Goal: Task Accomplishment & Management: Use online tool/utility

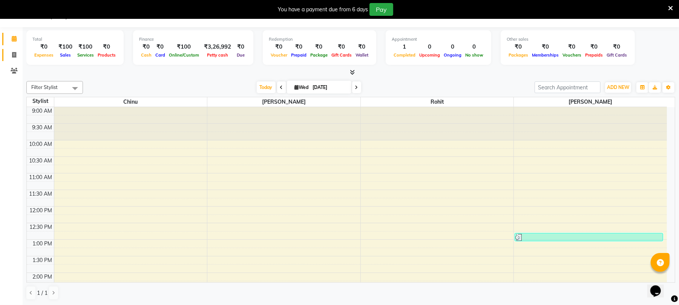
scroll to position [330, 0]
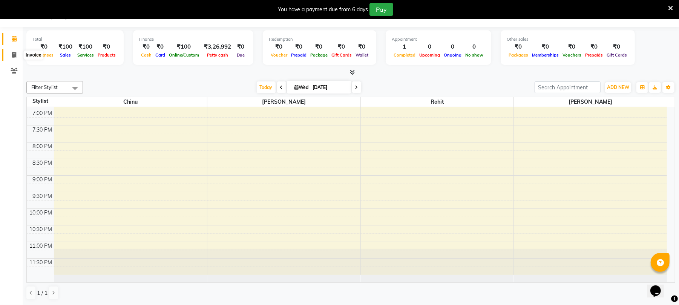
click at [14, 55] on icon at bounding box center [14, 55] width 4 height 6
select select "service"
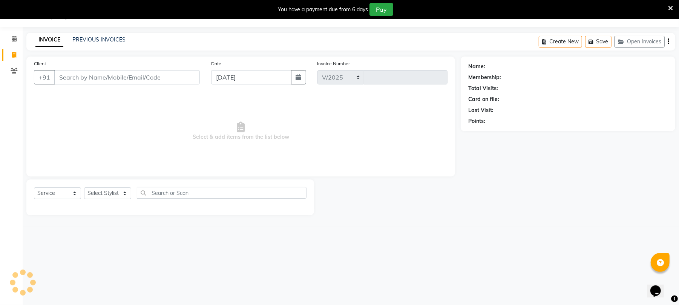
select select "32"
type input "2237"
click at [155, 80] on input "Client" at bounding box center [127, 78] width 146 height 14
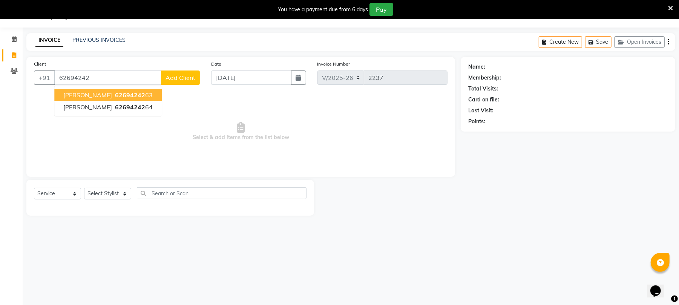
click at [121, 91] on span "62694242" at bounding box center [130, 95] width 30 height 8
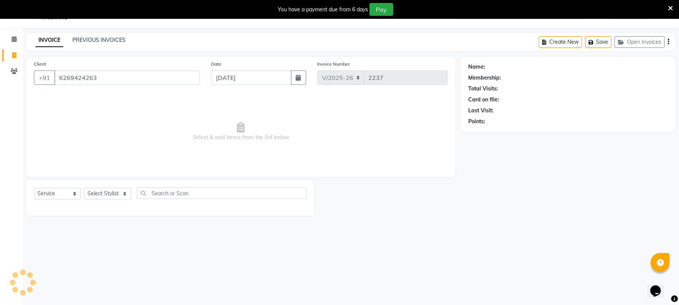
type input "6269424263"
click at [101, 195] on select "Select Stylist Chinu [PERSON_NAME] Reception Rohit" at bounding box center [107, 194] width 47 height 12
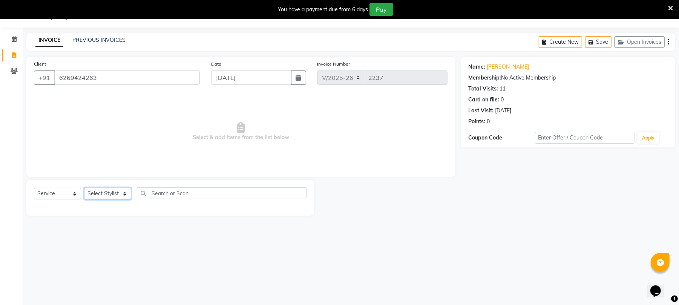
select select "43283"
click at [84, 188] on select "Select Stylist Chinu [PERSON_NAME] Reception Rohit" at bounding box center [107, 194] width 47 height 12
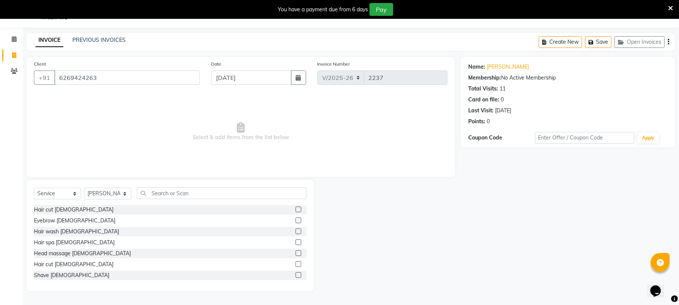
click at [296, 273] on label at bounding box center [299, 275] width 6 height 6
click at [296, 273] on input "checkbox" at bounding box center [298, 275] width 5 height 5
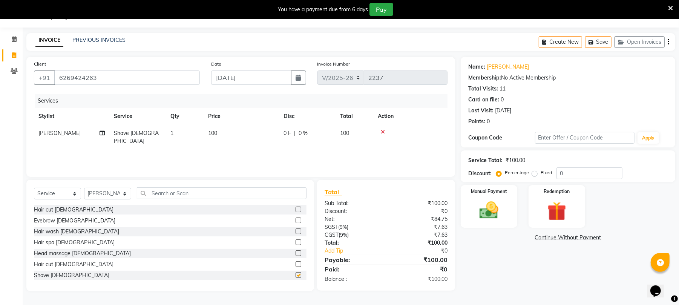
checkbox input "false"
click at [223, 133] on td "100" at bounding box center [241, 137] width 75 height 25
select select "43283"
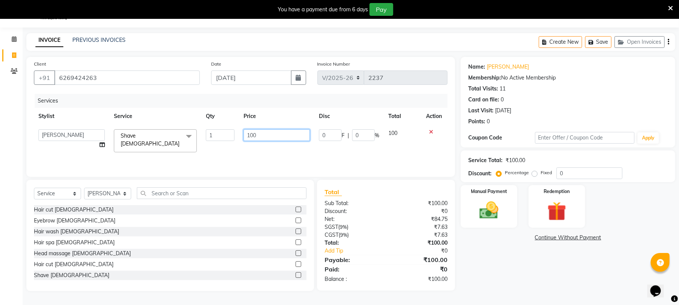
click at [281, 138] on input "100" at bounding box center [277, 135] width 66 height 12
type input "1"
type input "540"
click at [500, 217] on img at bounding box center [489, 210] width 32 height 23
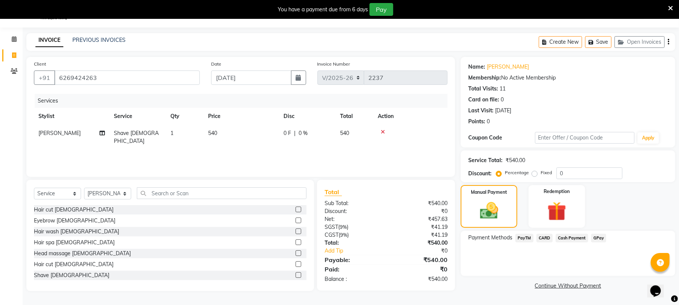
click at [568, 235] on span "Cash Payment" at bounding box center [572, 238] width 32 height 9
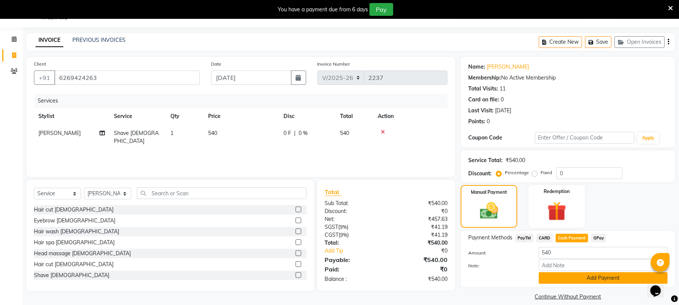
scroll to position [28, 0]
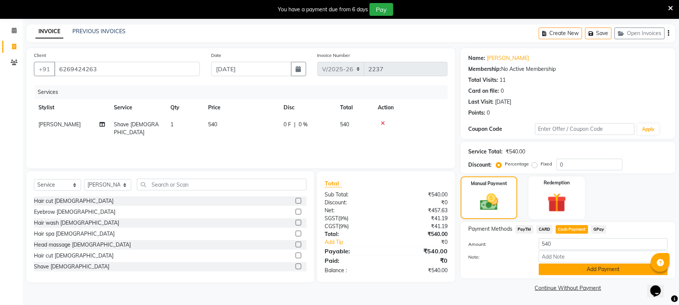
click at [612, 270] on button "Add Payment" at bounding box center [603, 270] width 129 height 12
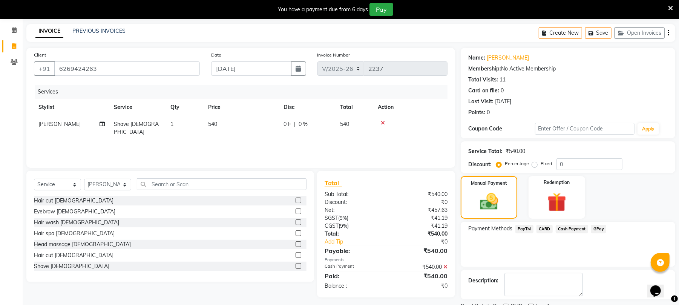
scroll to position [60, 0]
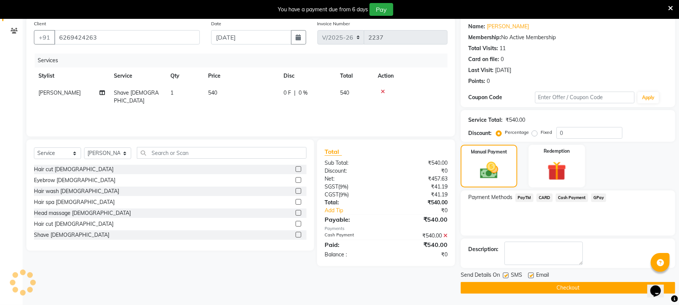
click at [604, 287] on button "Checkout" at bounding box center [568, 288] width 215 height 12
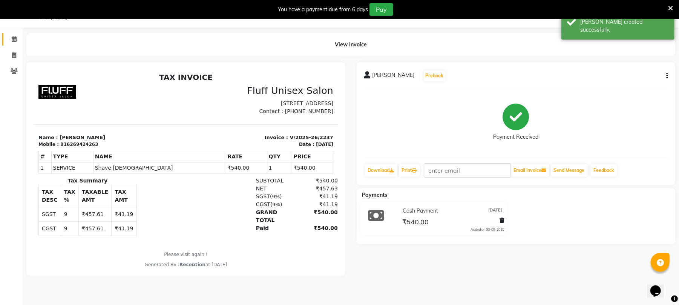
click at [11, 34] on link "Calendar" at bounding box center [11, 39] width 18 height 12
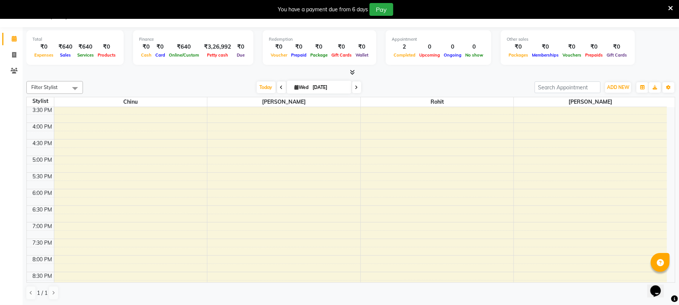
scroll to position [218, 0]
